Goal: Communication & Community: Ask a question

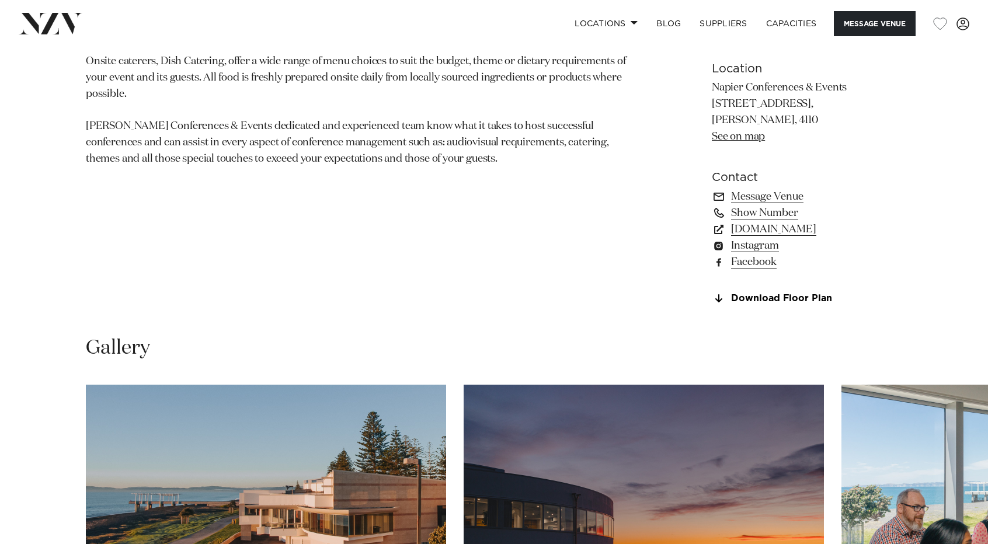
scroll to position [833, 0]
click at [738, 201] on link "Message Venue" at bounding box center [807, 196] width 190 height 16
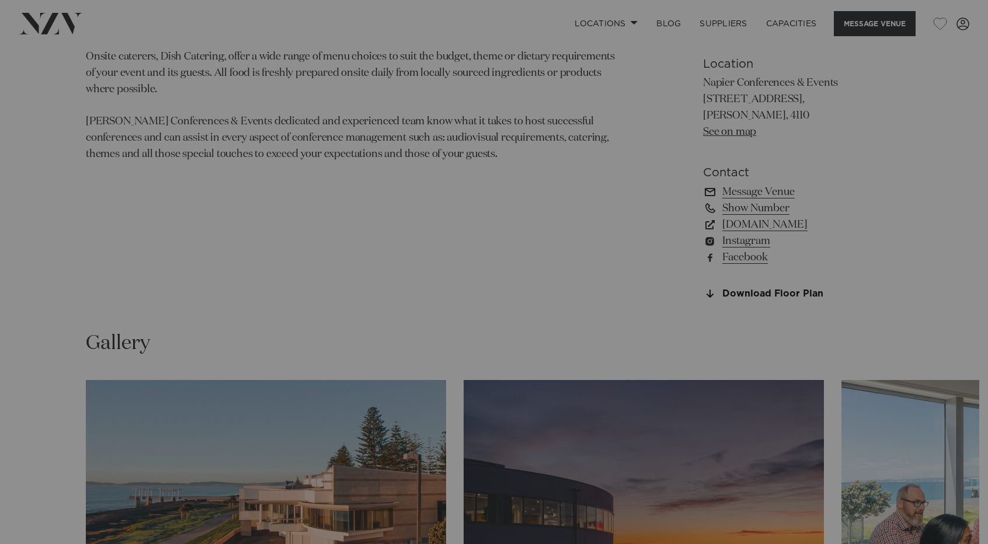
scroll to position [837, 0]
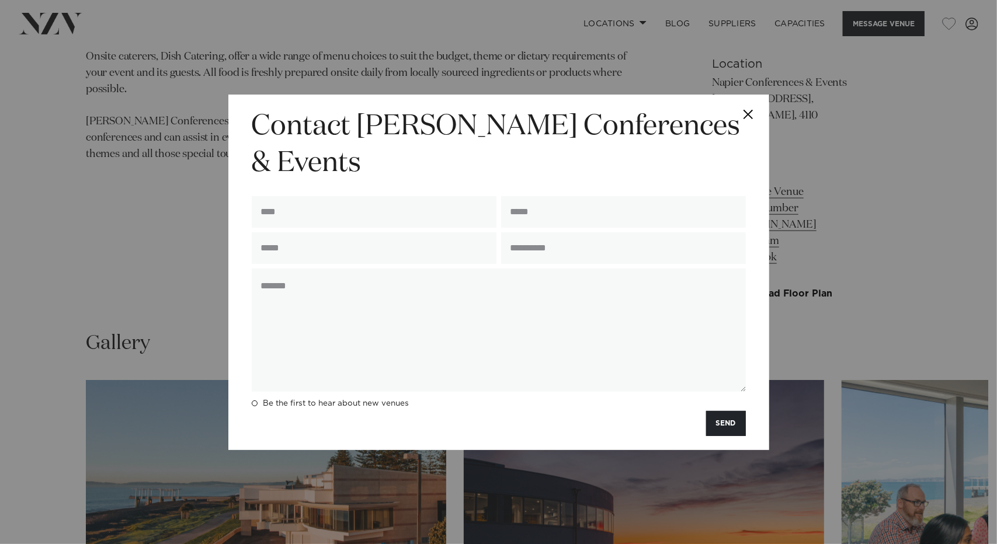
click at [747, 129] on button "Close" at bounding box center [748, 115] width 41 height 41
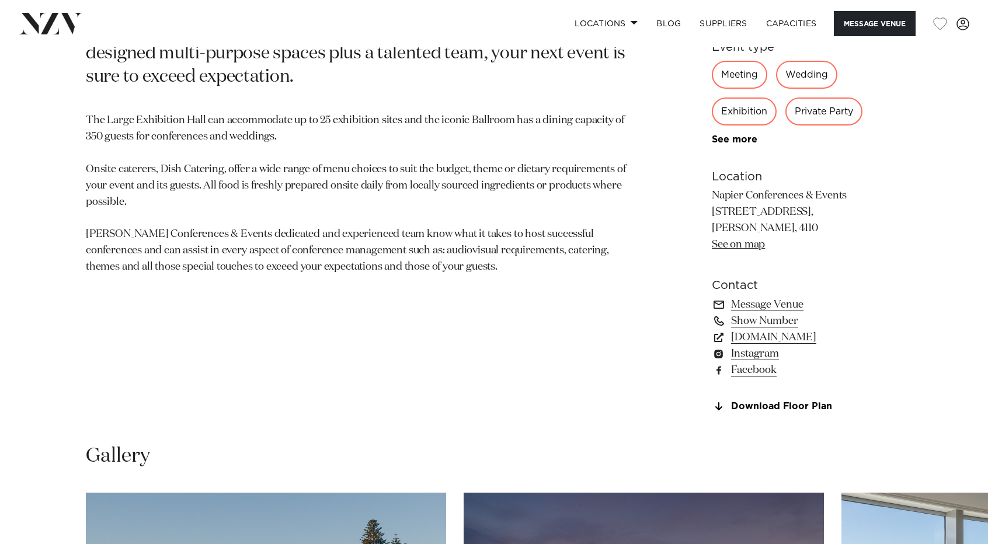
scroll to position [727, 0]
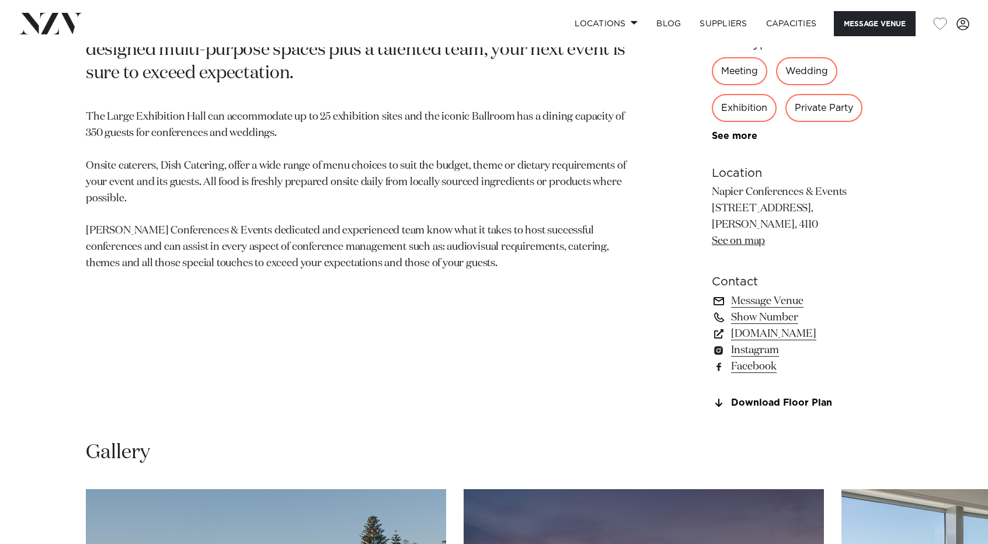
click at [782, 300] on link "Message Venue" at bounding box center [807, 301] width 190 height 16
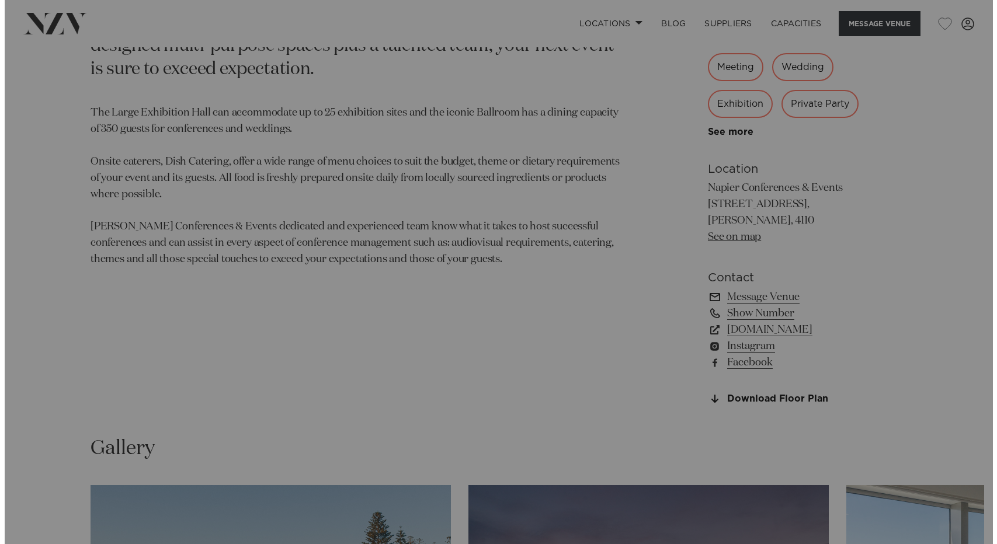
scroll to position [732, 0]
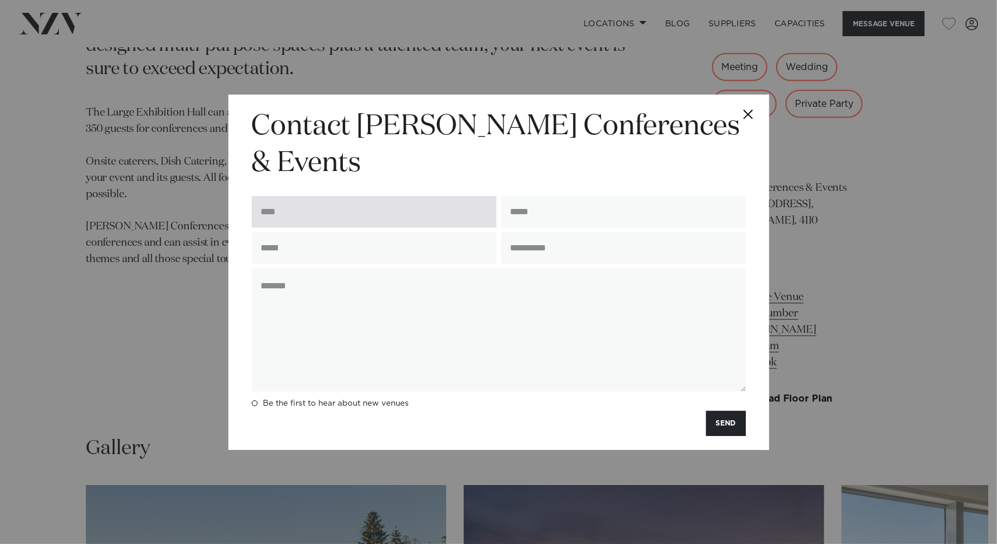
click at [403, 197] on input "text" at bounding box center [374, 212] width 245 height 32
type input "**********"
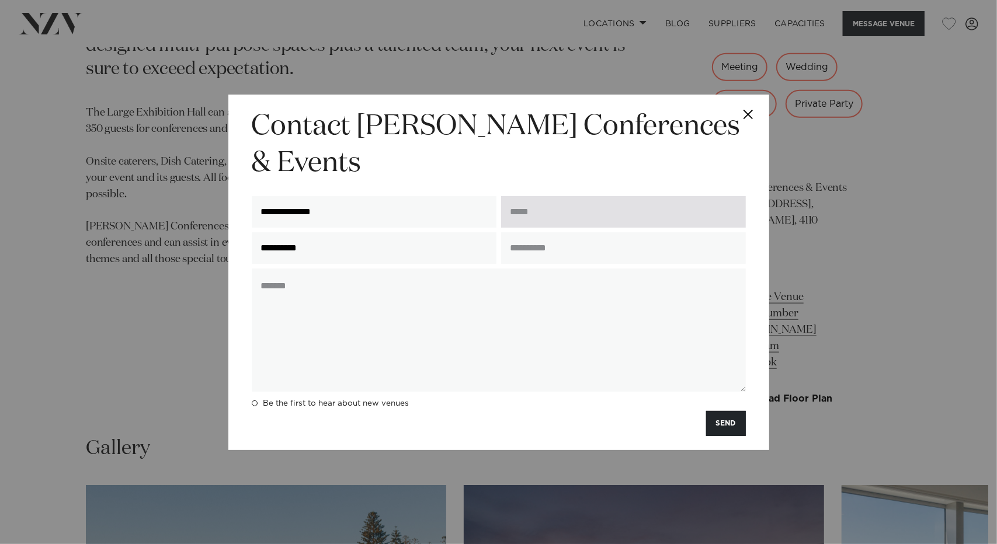
click at [549, 197] on input "email" at bounding box center [623, 212] width 245 height 32
type input "**********"
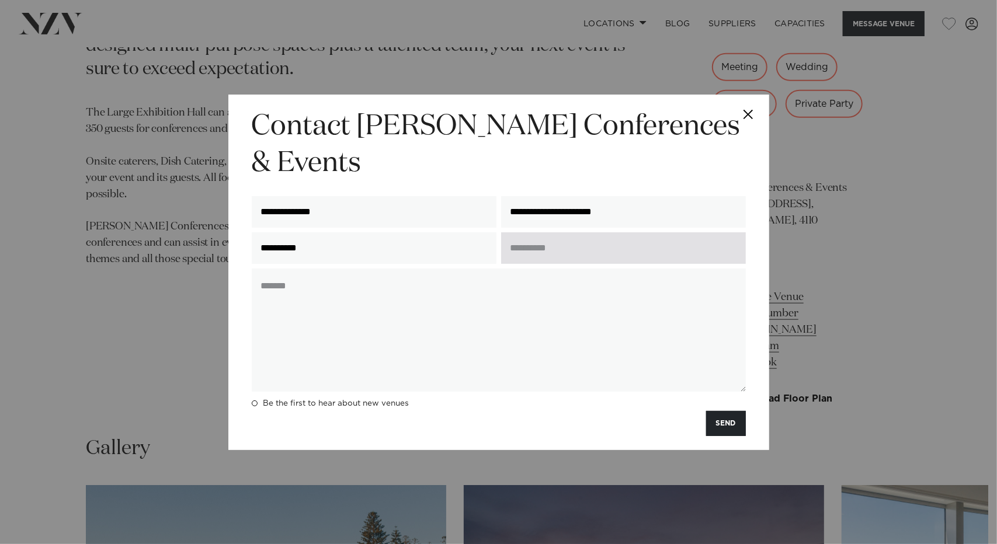
click at [547, 235] on input "text" at bounding box center [623, 248] width 245 height 32
click at [562, 232] on input "text" at bounding box center [623, 248] width 245 height 32
type input "**********"
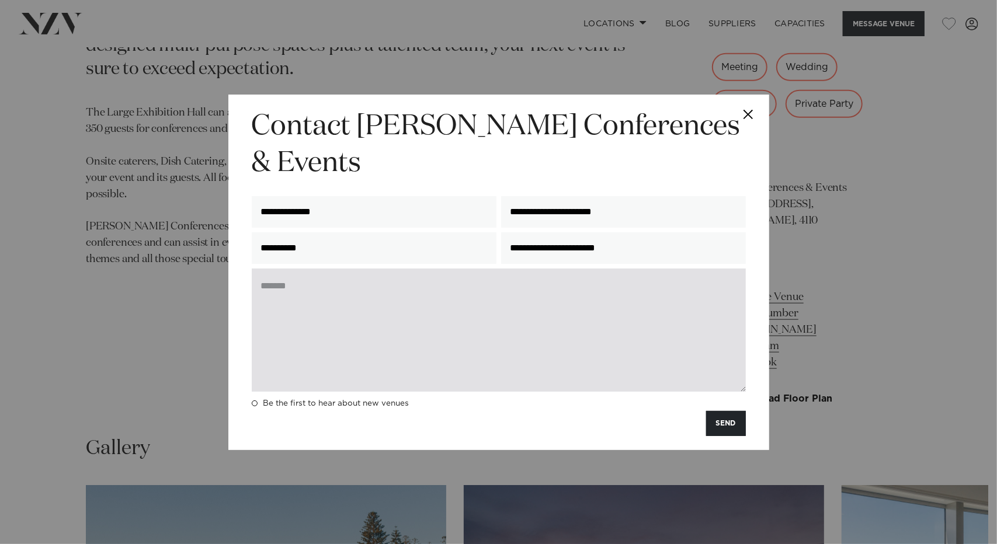
click at [359, 290] on textarea at bounding box center [499, 330] width 494 height 123
paste textarea "**********"
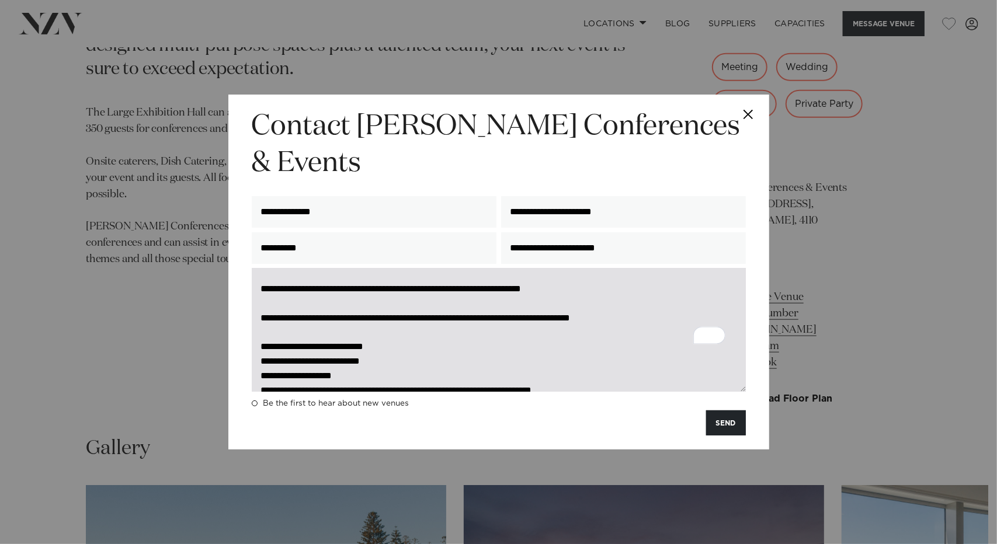
scroll to position [375, 0]
click at [340, 311] on textarea "To enrich screen reader interactions, please activate Accessibility in Grammarl…" at bounding box center [499, 330] width 494 height 123
click at [339, 304] on textarea "To enrich screen reader interactions, please activate Accessibility in Grammarl…" at bounding box center [499, 330] width 494 height 123
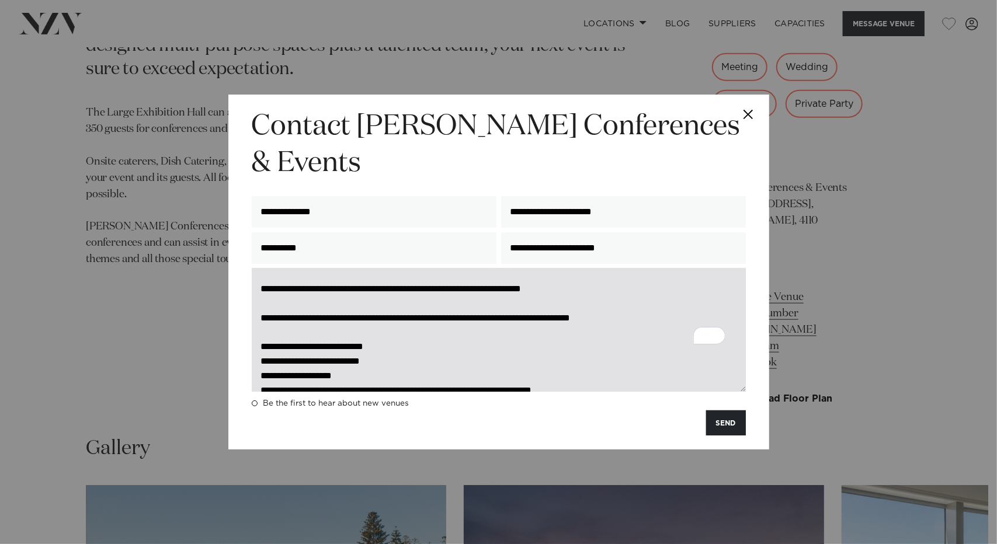
click at [339, 304] on textarea "To enrich screen reader interactions, please activate Accessibility in Grammarl…" at bounding box center [499, 330] width 494 height 123
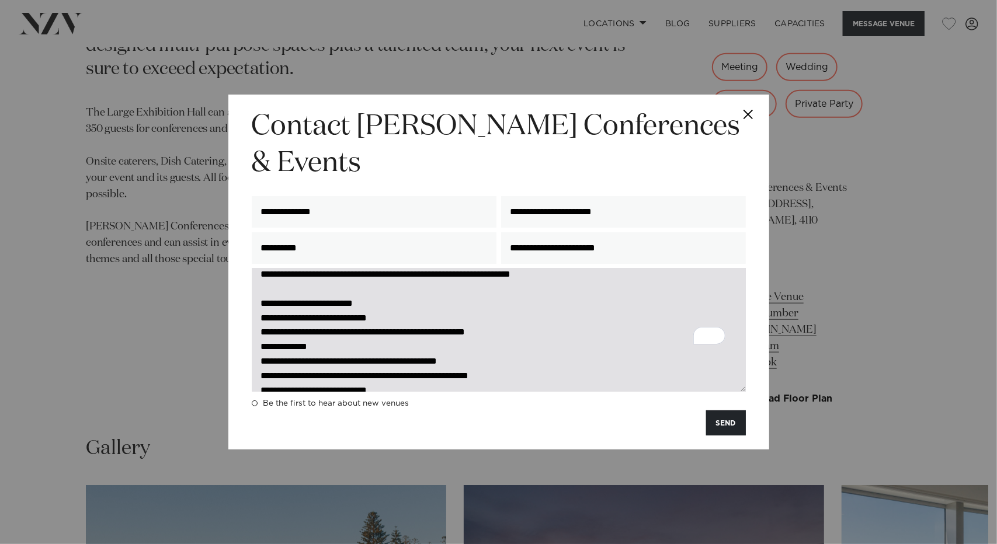
scroll to position [135, 0]
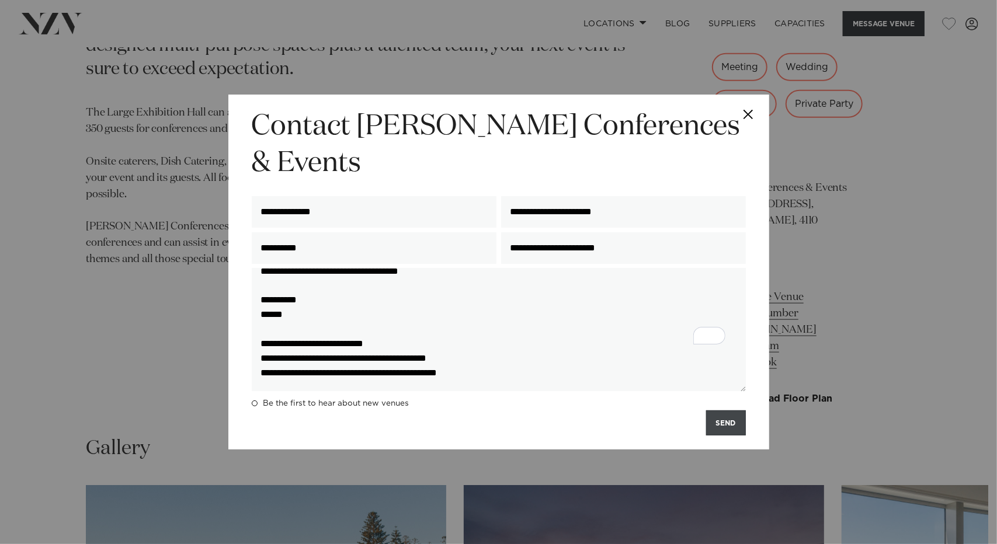
type textarea "**********"
click at [723, 410] on button "SEND" at bounding box center [726, 422] width 40 height 25
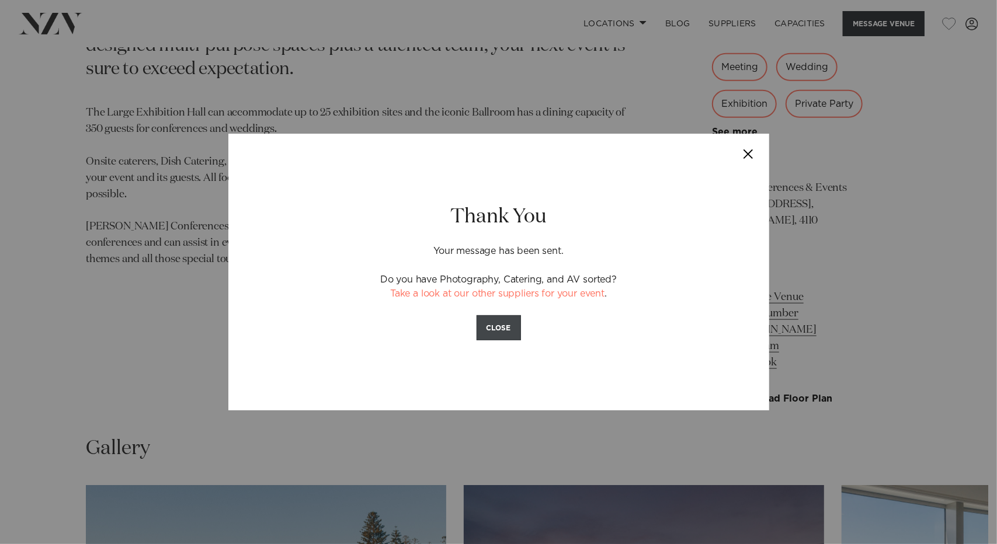
click at [490, 330] on button "CLOSE" at bounding box center [498, 327] width 44 height 25
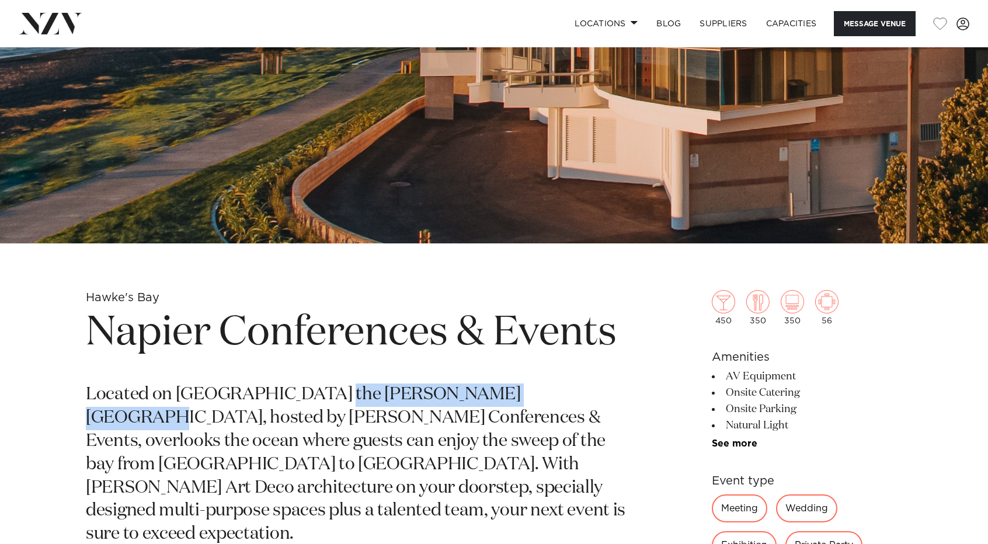
drag, startPoint x: 326, startPoint y: 389, endPoint x: 539, endPoint y: 404, distance: 214.2
click at [539, 404] on p "Located on [GEOGRAPHIC_DATA] the [PERSON_NAME][GEOGRAPHIC_DATA], hosted by [PER…" at bounding box center [357, 465] width 543 height 163
copy p "[PERSON_NAME][GEOGRAPHIC_DATA]"
